Goal: Navigation & Orientation: Find specific page/section

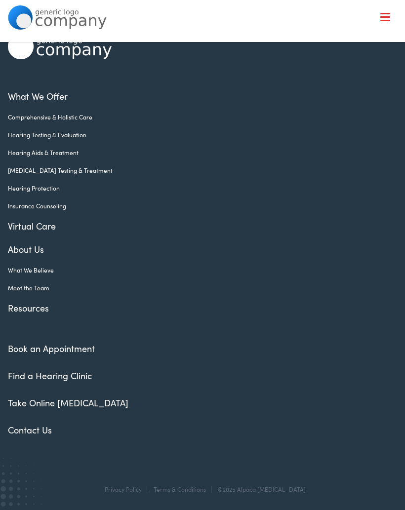
scroll to position [51, 0]
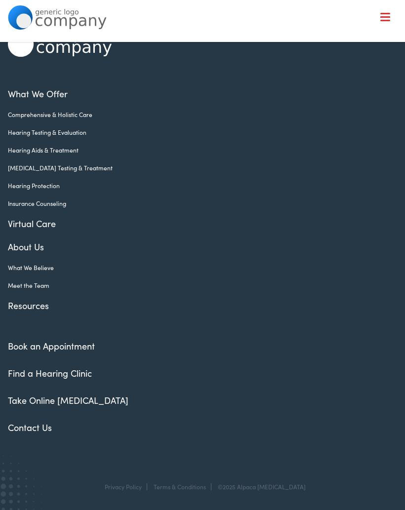
click at [39, 288] on link "Meet the Team" at bounding box center [194, 285] width 373 height 9
click at [39, 282] on link "Meet the Team" at bounding box center [194, 285] width 373 height 9
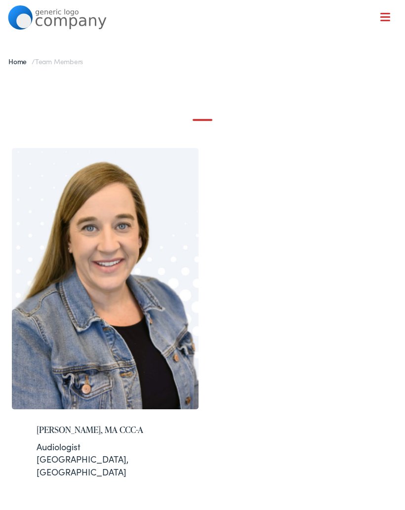
click at [386, 236] on div "Natalie McAmis, MA CCC-A Audiologist San Antonio, TX" at bounding box center [202, 328] width 388 height 360
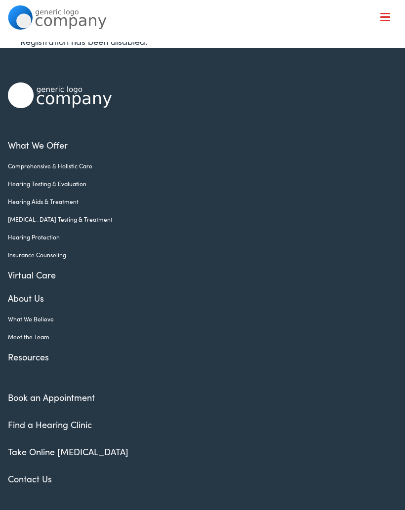
click at [39, 336] on link "Meet the Team" at bounding box center [194, 336] width 373 height 9
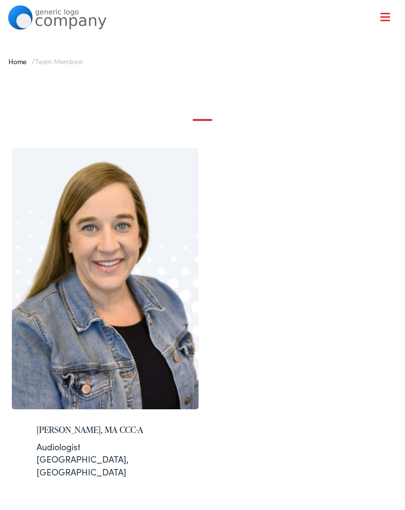
click at [390, 14] on nav "What We Offer Comprehensive & Holistic Care Hearing Testing & Evaluation Hearin…" at bounding box center [202, 85] width 388 height 171
click at [384, 23] on nav "What We Offer Comprehensive & Holistic Care Hearing Testing & Evaluation Hearin…" at bounding box center [202, 85] width 388 height 171
click at [385, 20] on span at bounding box center [385, 20] width 10 height 1
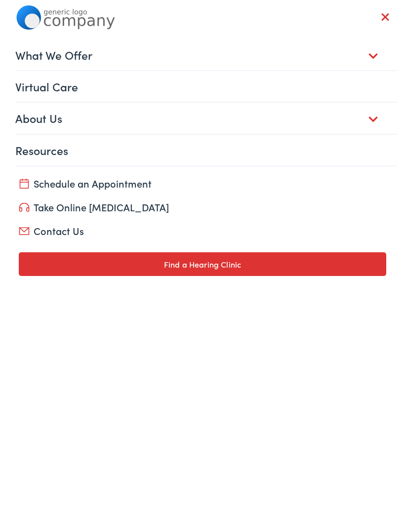
click at [255, 262] on link "Find a Hearing Clinic" at bounding box center [202, 264] width 367 height 24
click at [62, 118] on link "About Us" at bounding box center [205, 118] width 381 height 31
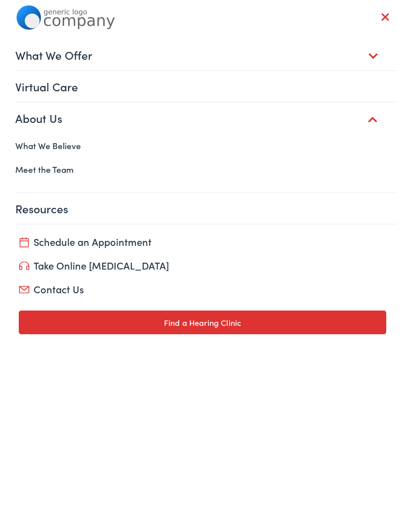
click at [70, 169] on link "Meet the Team" at bounding box center [202, 169] width 388 height 24
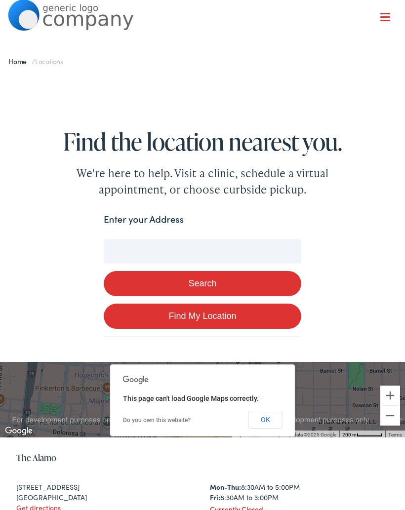
click at [215, 249] on input "Enter your Address" at bounding box center [202, 251] width 197 height 25
type input "8"
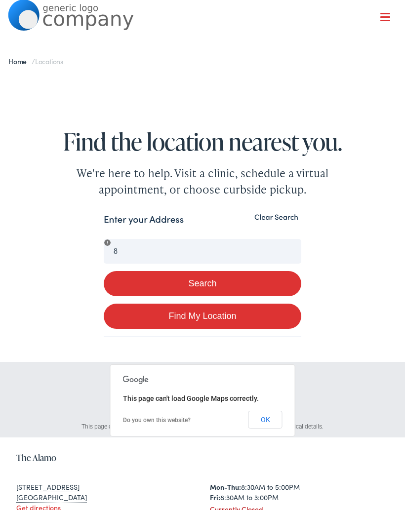
click at [326, 381] on div at bounding box center [202, 378] width 324 height 27
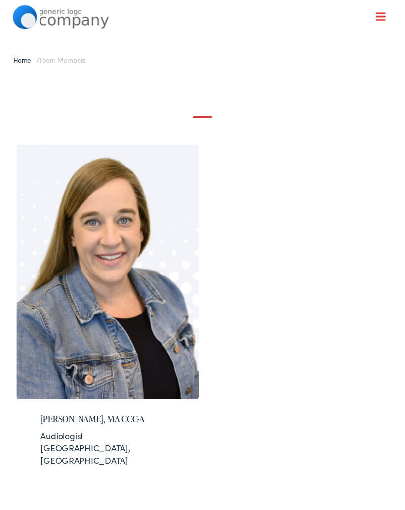
scroll to position [12, 0]
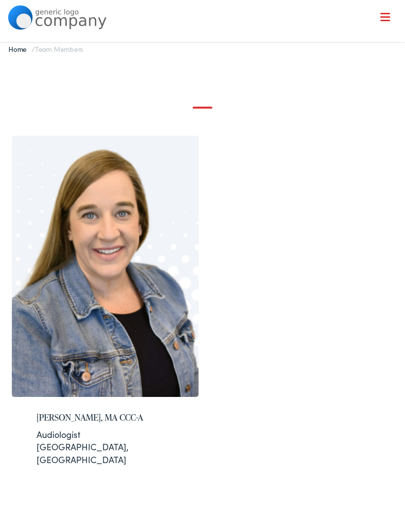
click at [385, 19] on div at bounding box center [385, 18] width 10 height 10
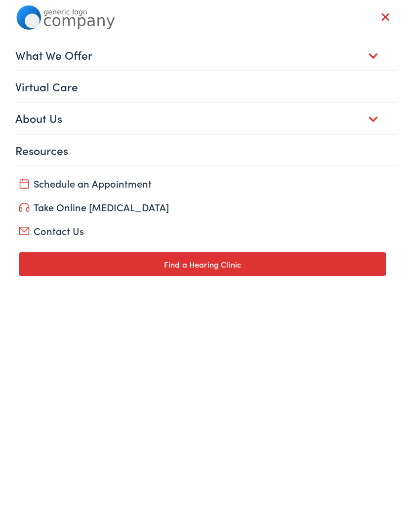
click at [238, 263] on link "Find a Hearing Clinic" at bounding box center [202, 264] width 367 height 24
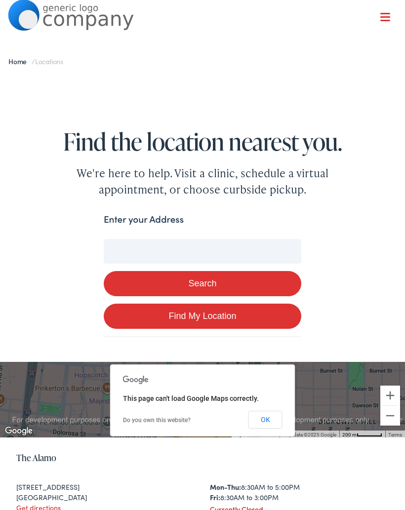
click at [171, 249] on input "Enter your Address" at bounding box center [202, 251] width 197 height 25
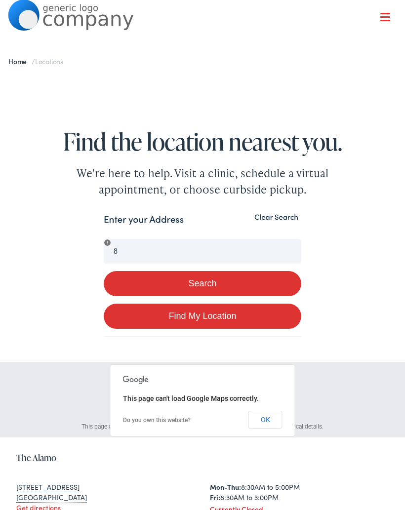
click at [323, 384] on div at bounding box center [202, 378] width 324 height 27
click at [242, 315] on link "Find My Location" at bounding box center [202, 315] width 197 height 25
type input "[GEOGRAPHIC_DATA], [US_STATE]"
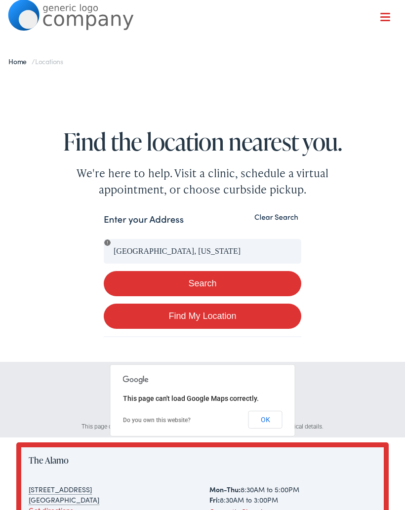
click at [280, 215] on button "Clear Search" at bounding box center [276, 216] width 50 height 9
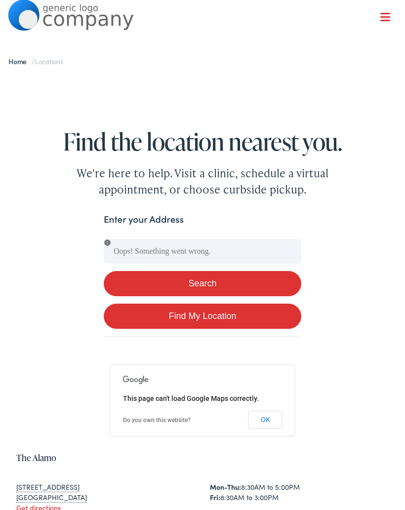
click at [270, 416] on button "OK" at bounding box center [265, 419] width 34 height 18
